Goal: Navigation & Orientation: Find specific page/section

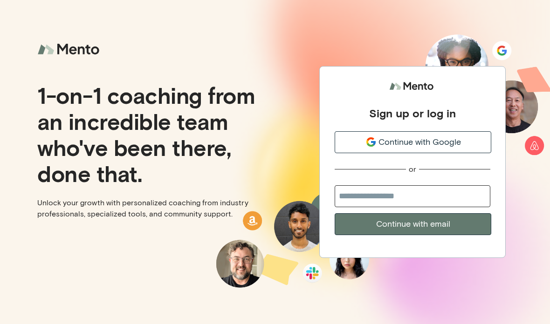
click at [451, 143] on span "Continue with Google" at bounding box center [419, 142] width 82 height 13
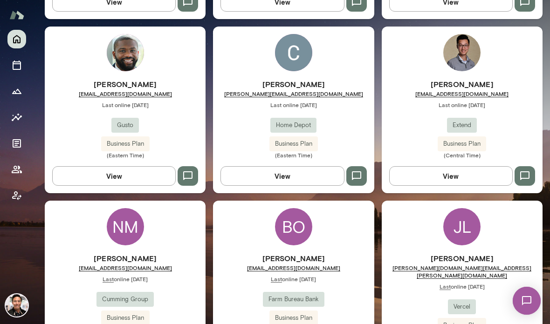
scroll to position [780, 0]
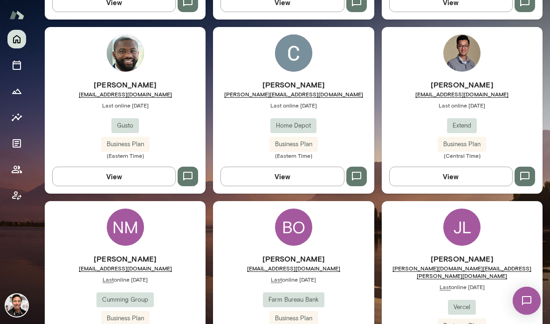
click at [503, 72] on div "[PERSON_NAME] Yung [EMAIL_ADDRESS][DOMAIN_NAME] Last online [DATE] Extend Busin…" at bounding box center [462, 110] width 161 height 167
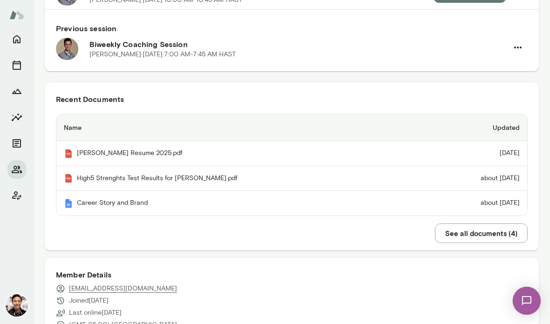
scroll to position [140, 0]
